Goal: Task Accomplishment & Management: Use online tool/utility

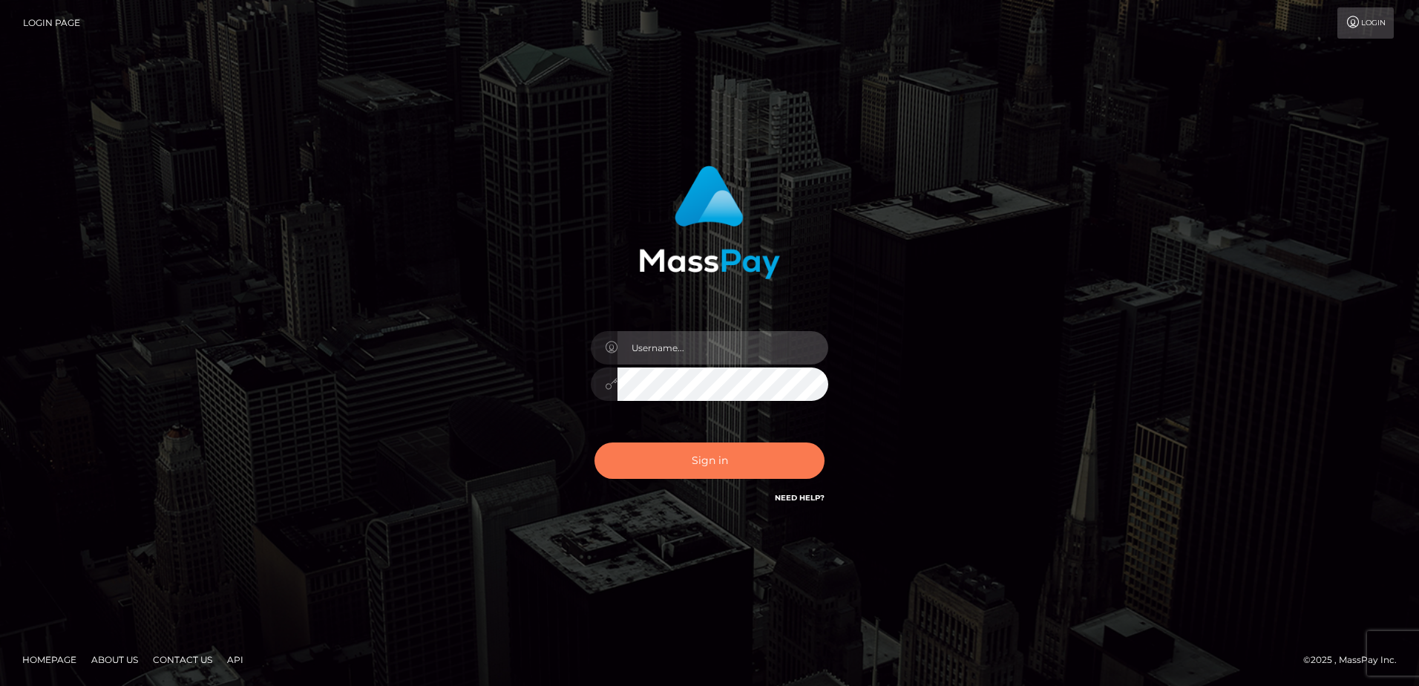
type input "[PERSON_NAME]"
click at [678, 467] on button "Sign in" at bounding box center [710, 460] width 230 height 36
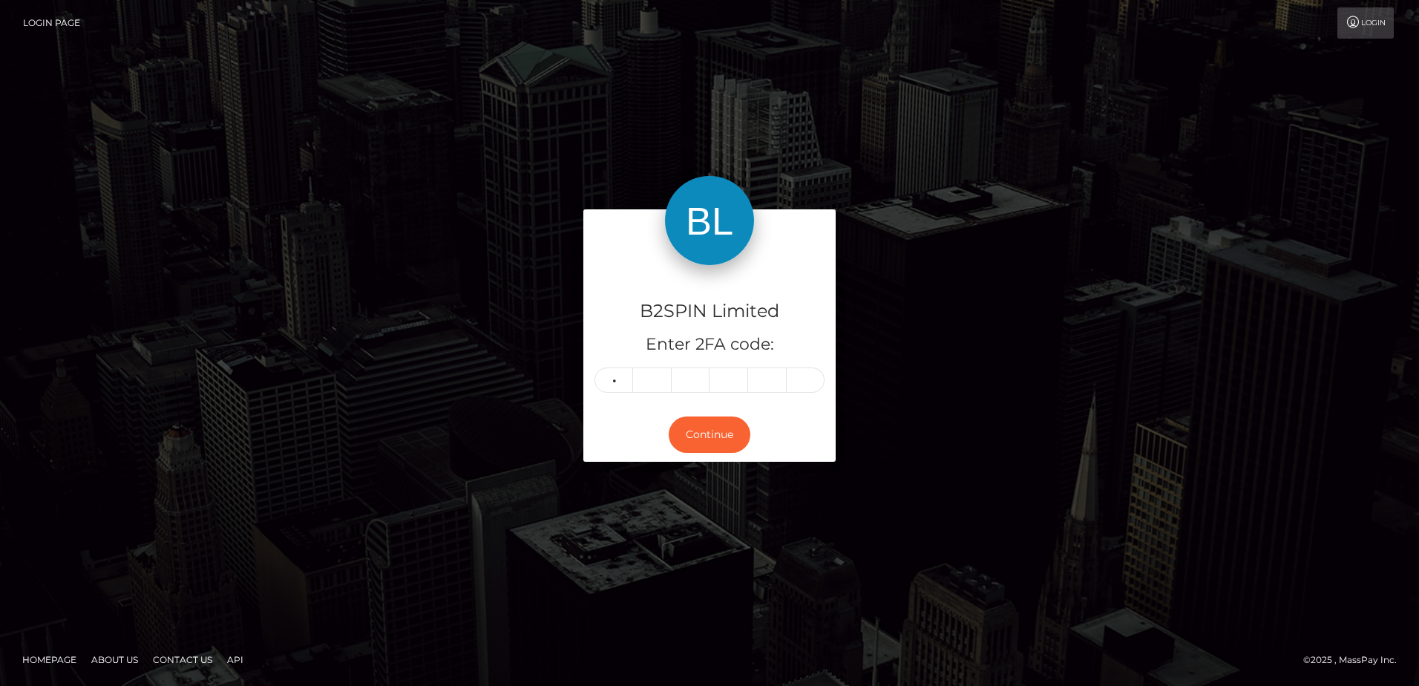
type input "0"
type input "4"
type input "0"
type input "3"
type input "6"
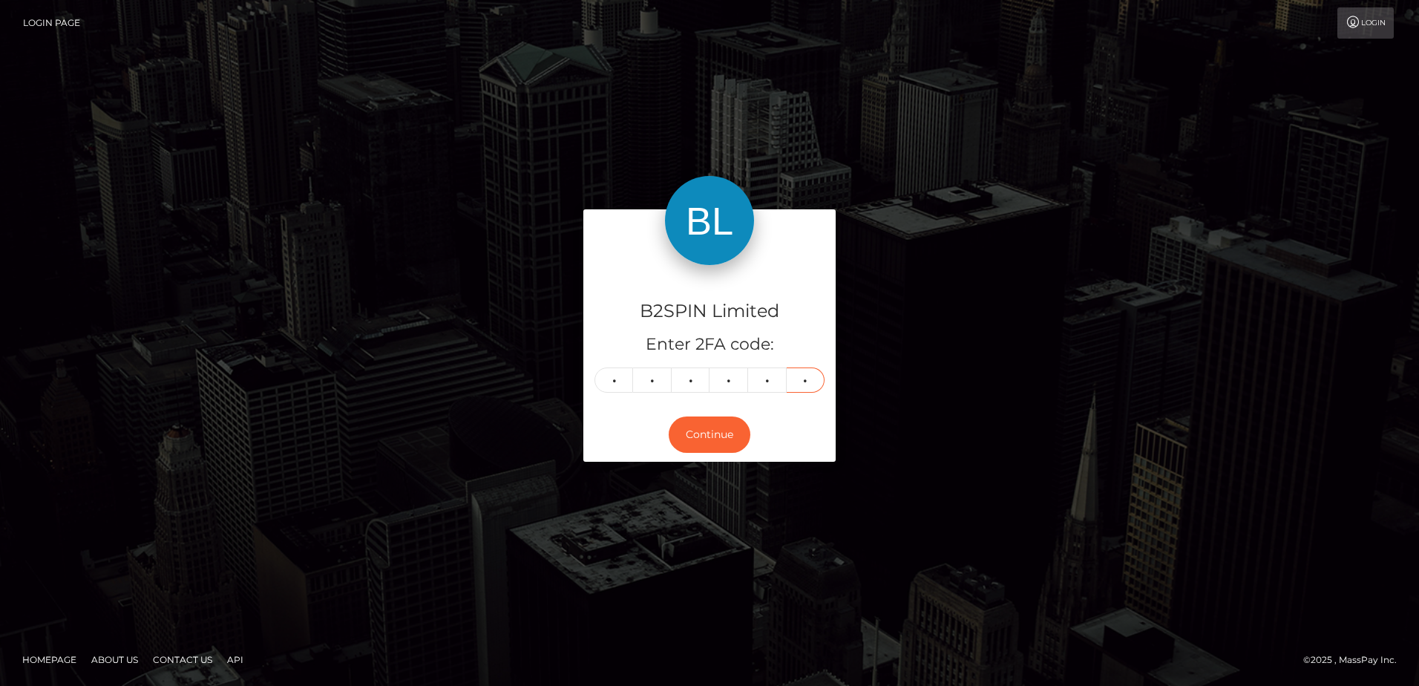
type input "1"
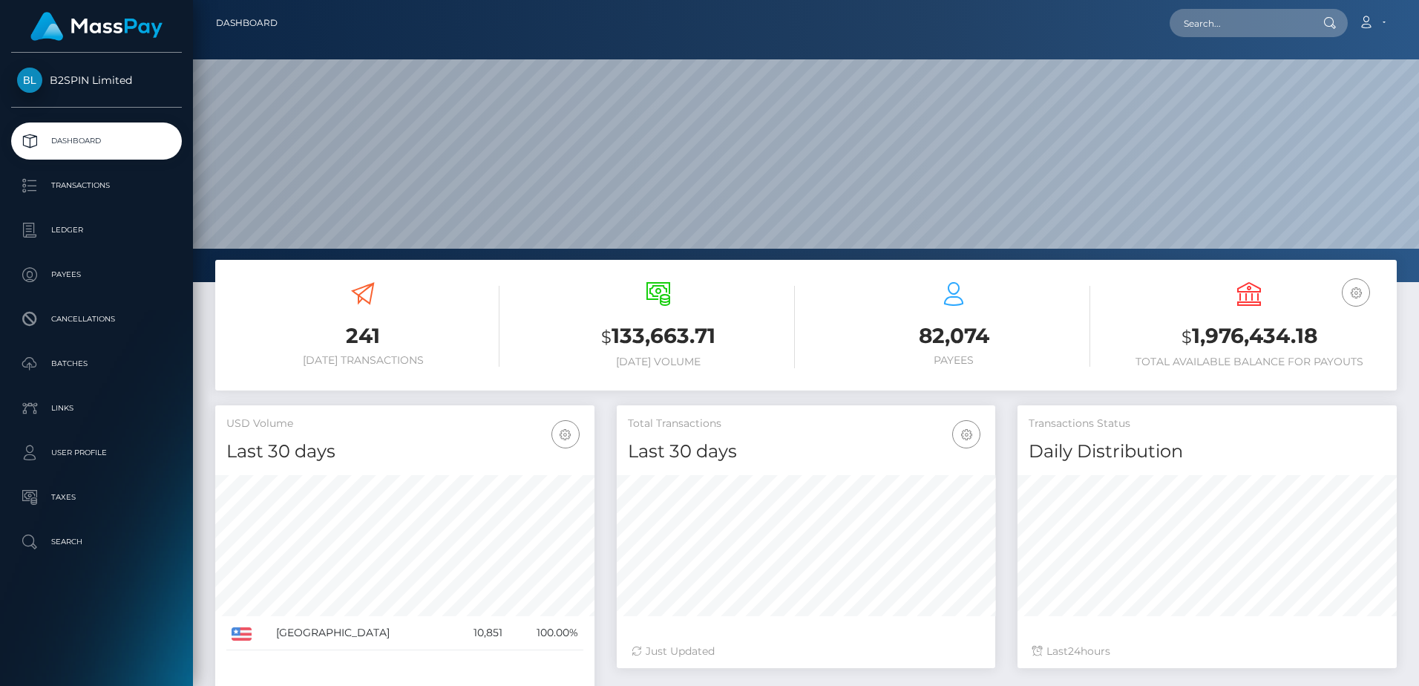
scroll to position [264, 379]
click at [1215, 18] on input "text" at bounding box center [1240, 23] width 140 height 28
paste input "d579ddcf-f723-4f3b-b330-dda9e26f8bec"
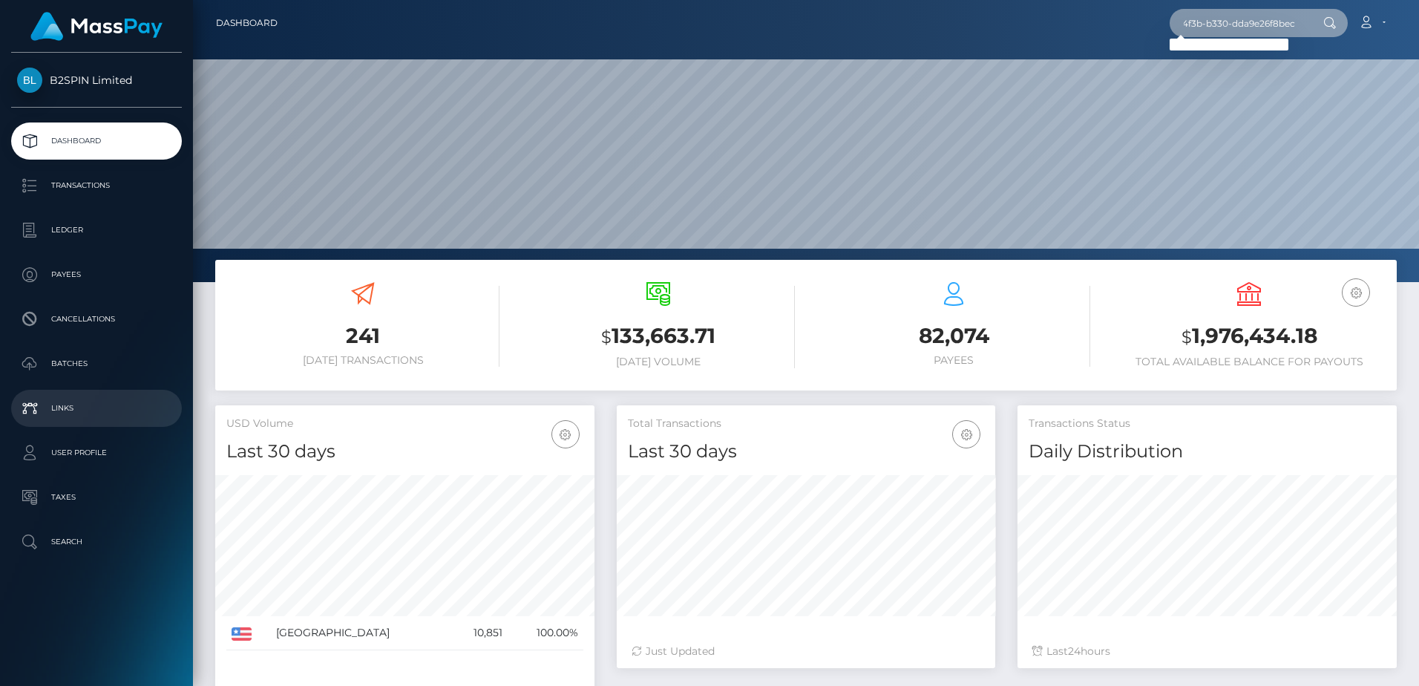
type input "d579ddcf-f723-4f3b-b330-dda9e26f8bec"
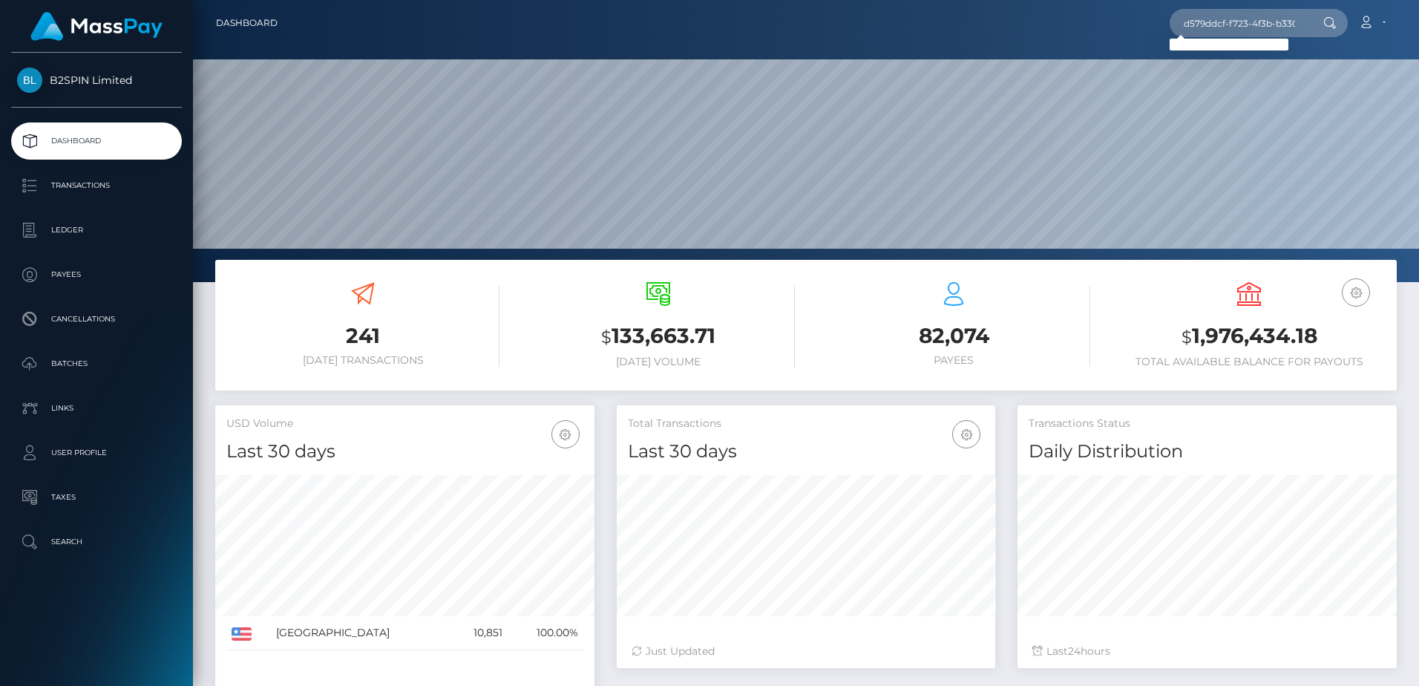
click at [402, 339] on h3 "241" at bounding box center [362, 335] width 273 height 29
